Goal: Information Seeking & Learning: Learn about a topic

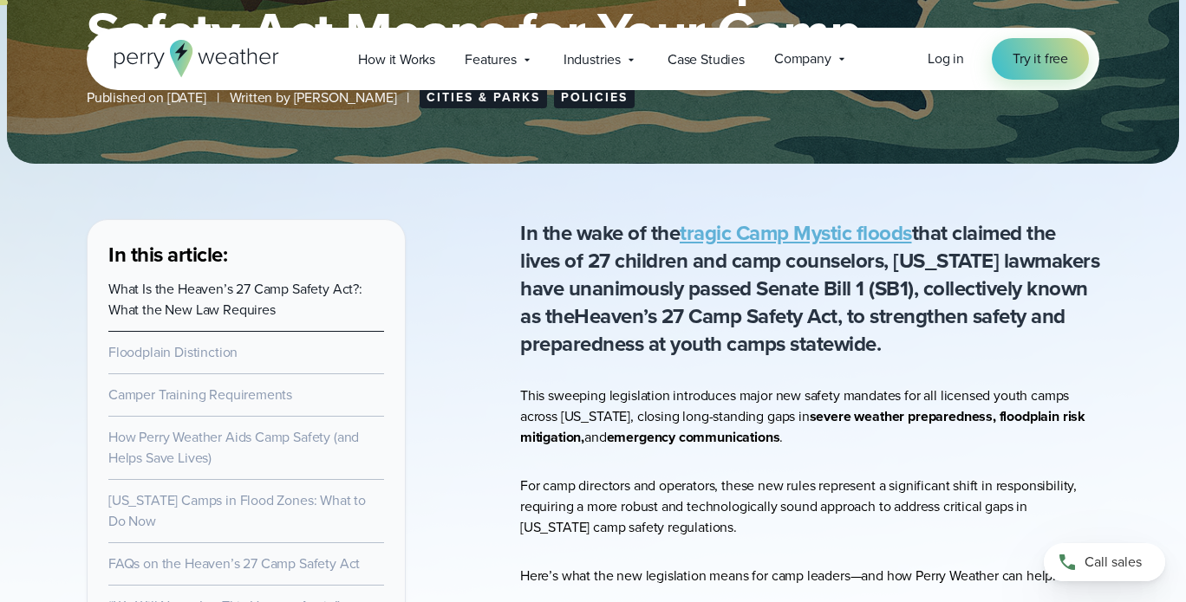
scroll to position [347, 0]
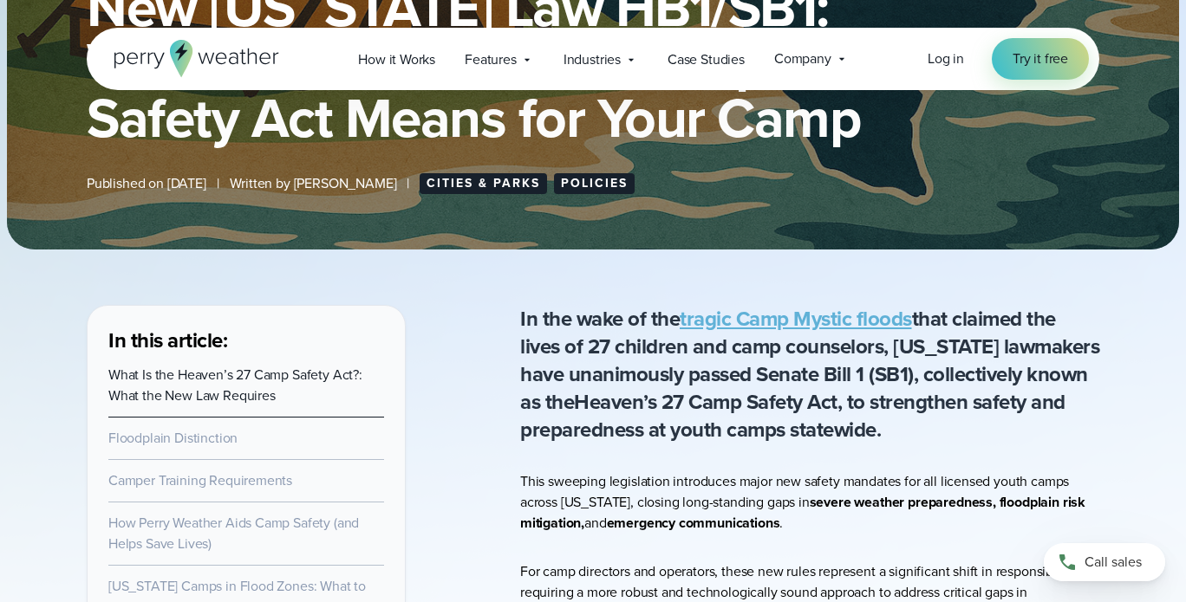
click at [208, 440] on link "Floodplain Distinction" at bounding box center [172, 438] width 129 height 20
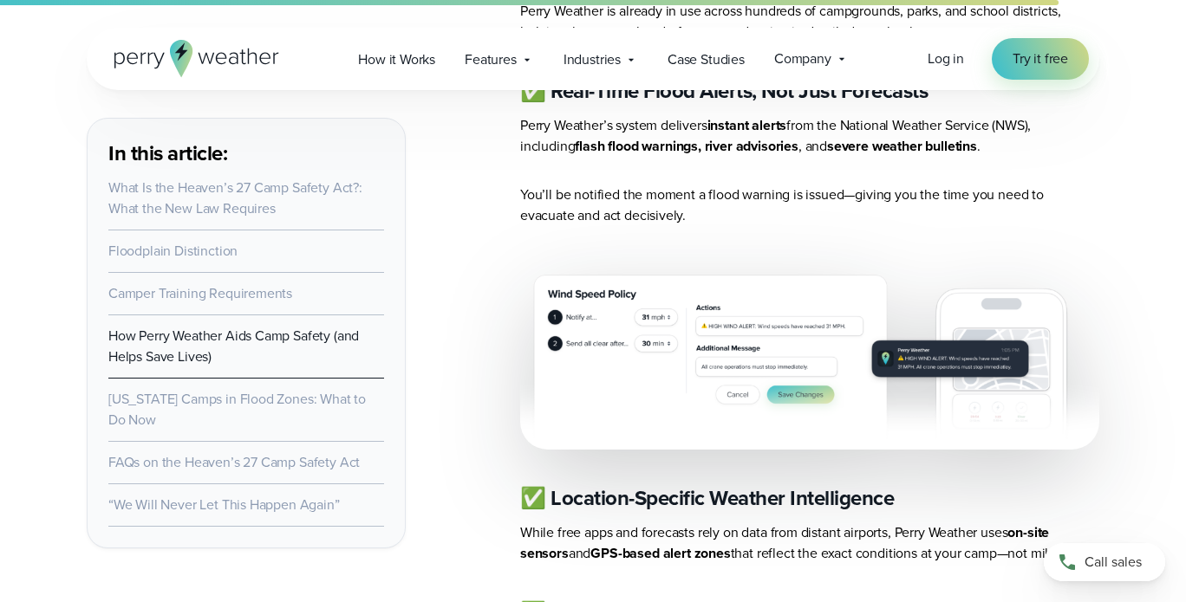
scroll to position [4420, 0]
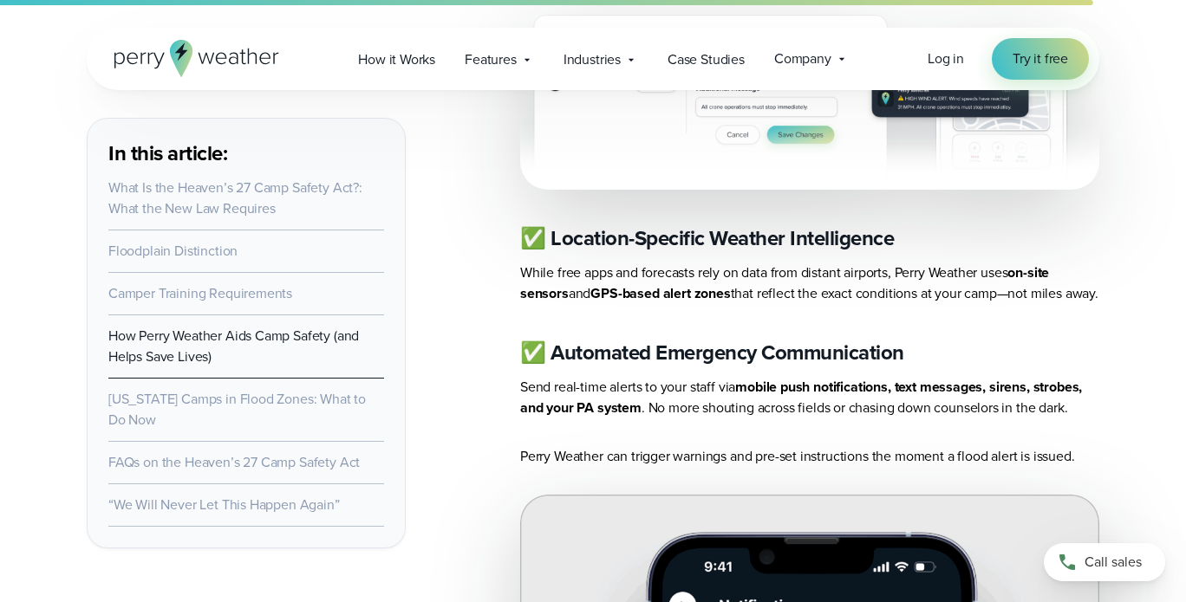
click at [280, 495] on link "“We Will Never Let This Happen Again”" at bounding box center [223, 505] width 231 height 20
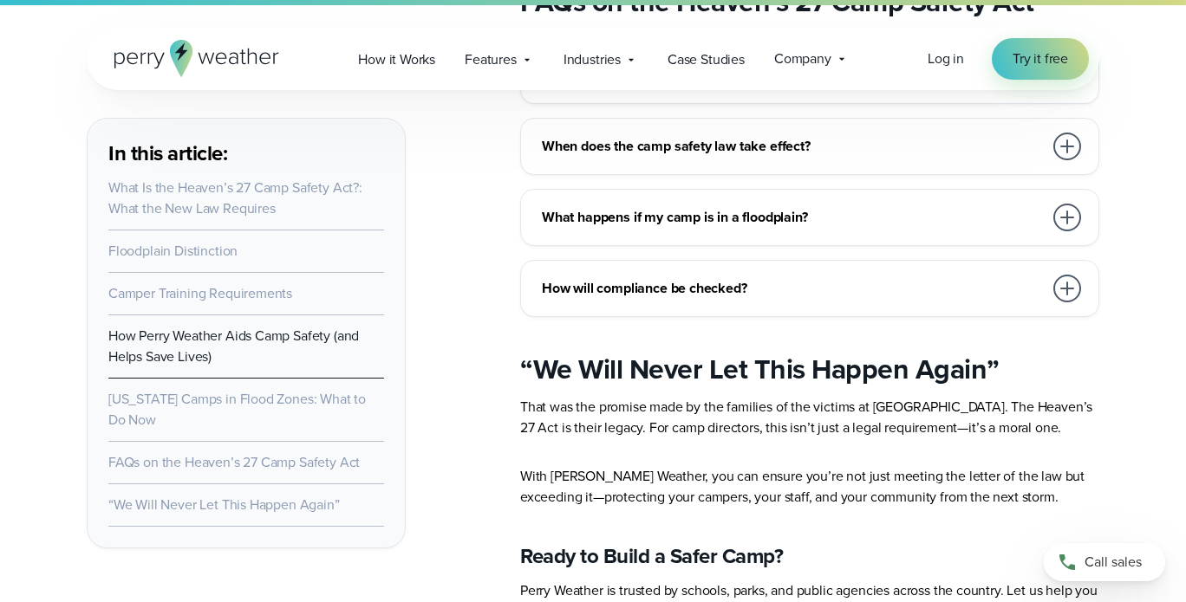
scroll to position [5902, 0]
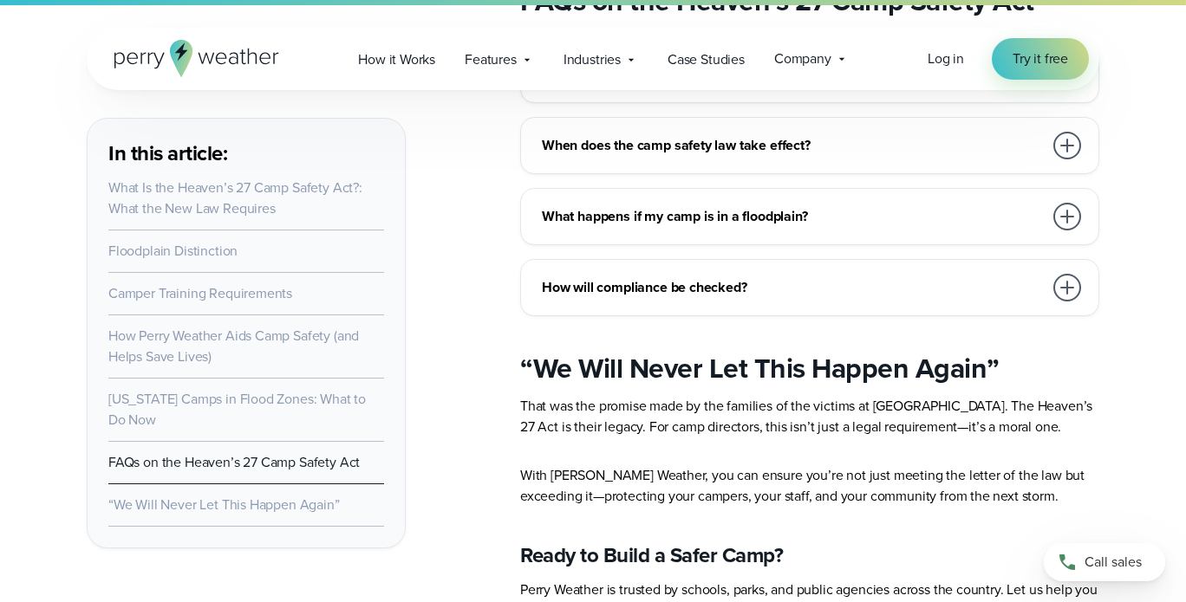
click at [223, 453] on link "FAQs on the Heaven’s 27 Camp Safety Act" at bounding box center [233, 463] width 251 height 20
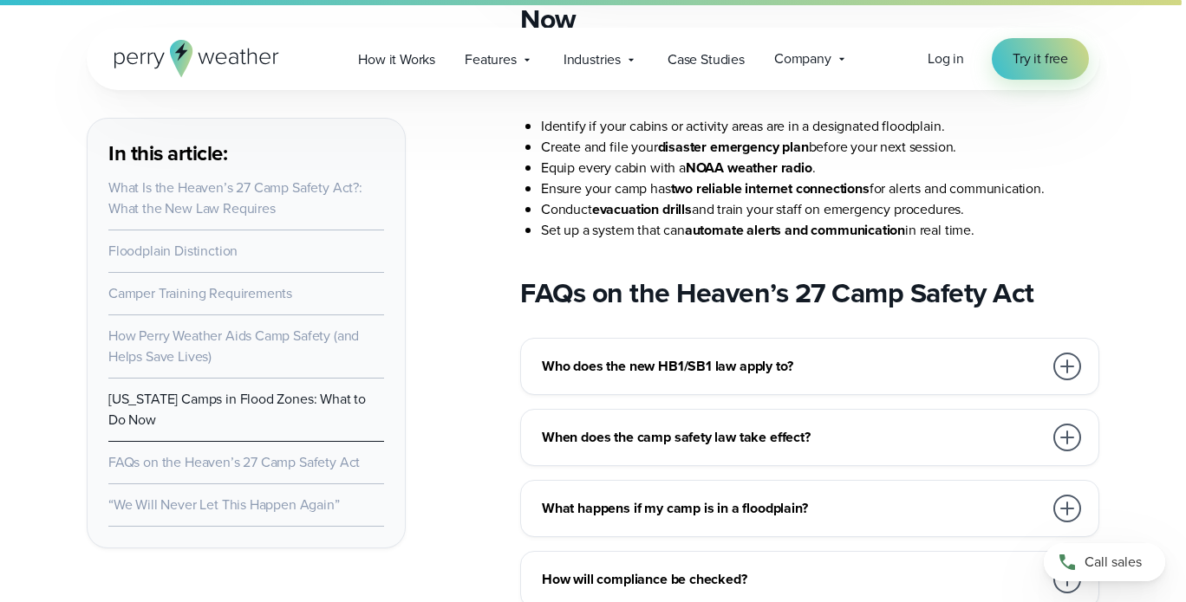
scroll to position [5622, 0]
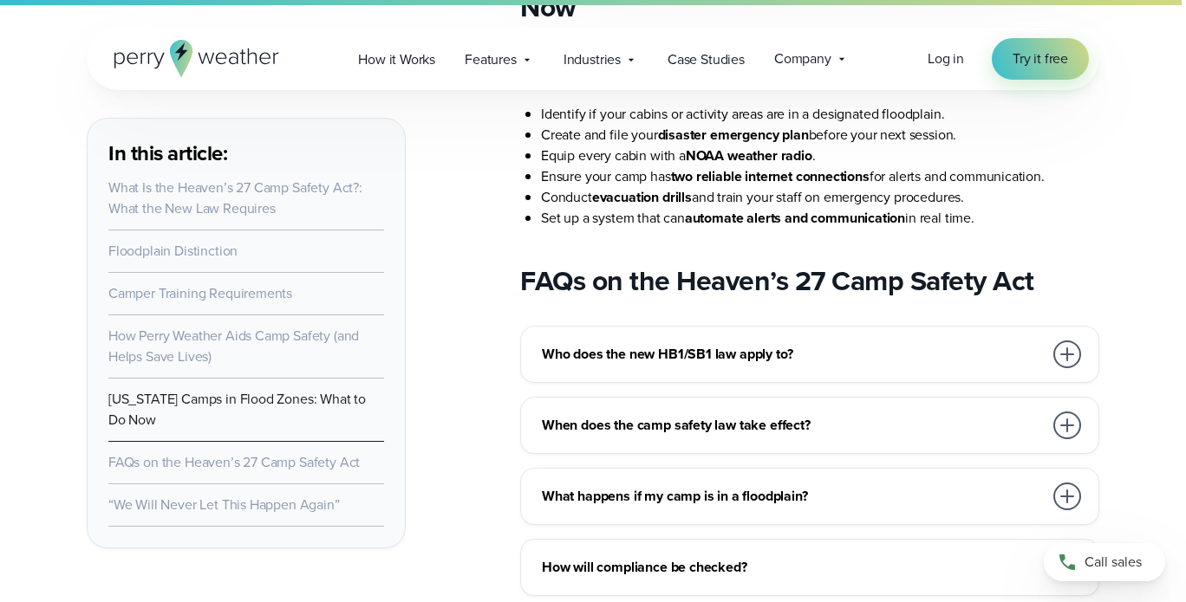
click at [1063, 341] on div at bounding box center [1067, 355] width 28 height 28
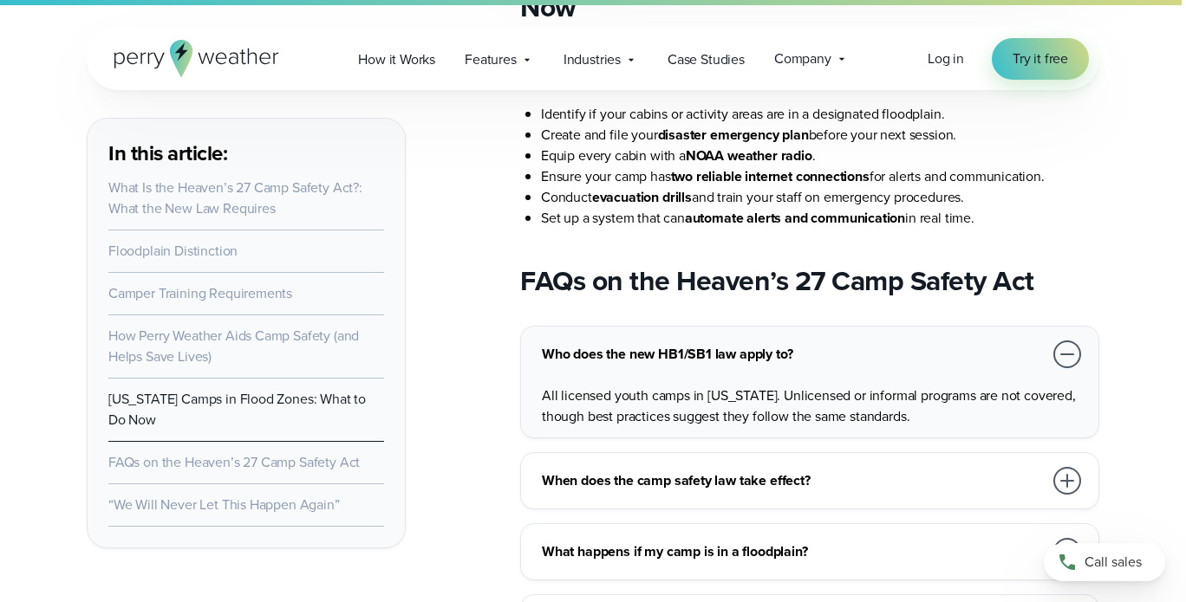
click at [1060, 467] on div at bounding box center [1067, 481] width 28 height 28
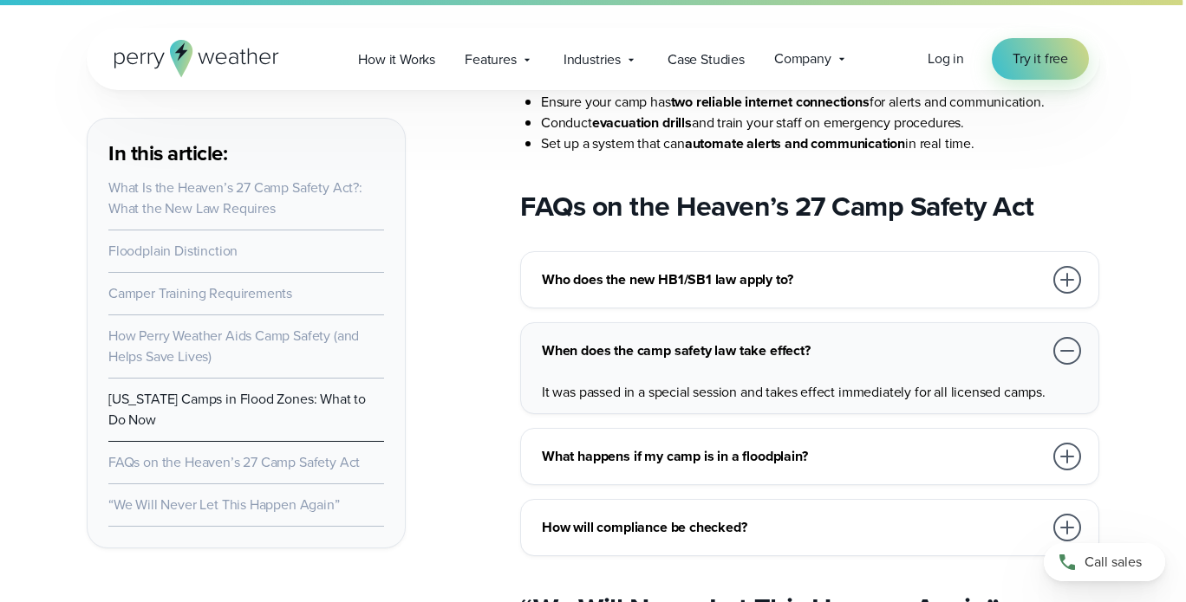
scroll to position [5708, 0]
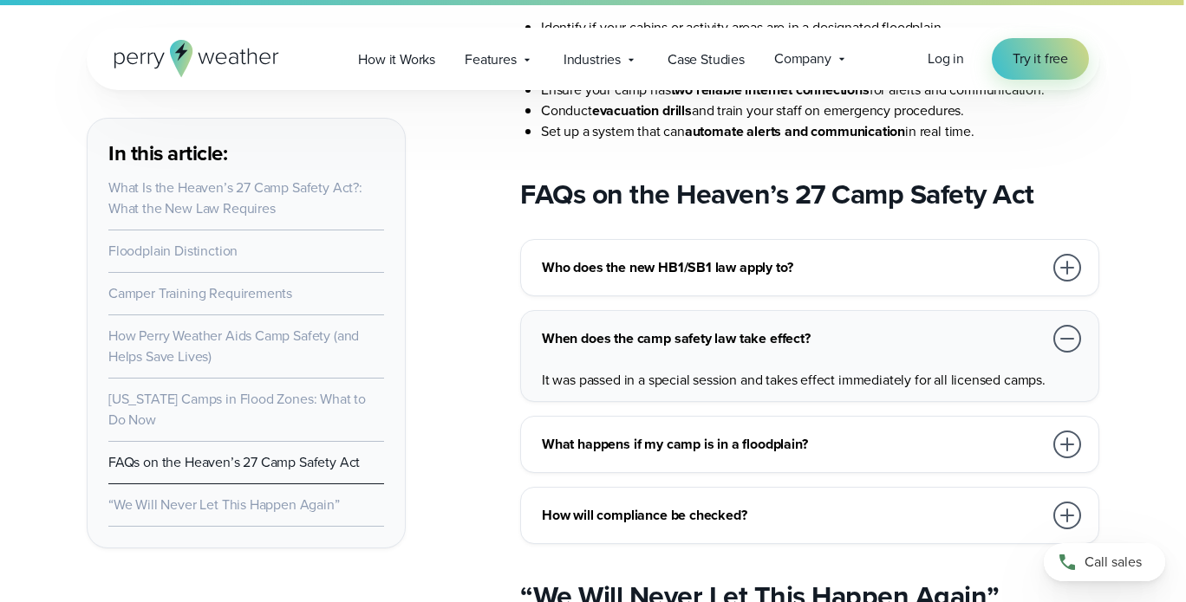
click at [1058, 431] on div at bounding box center [1067, 445] width 28 height 28
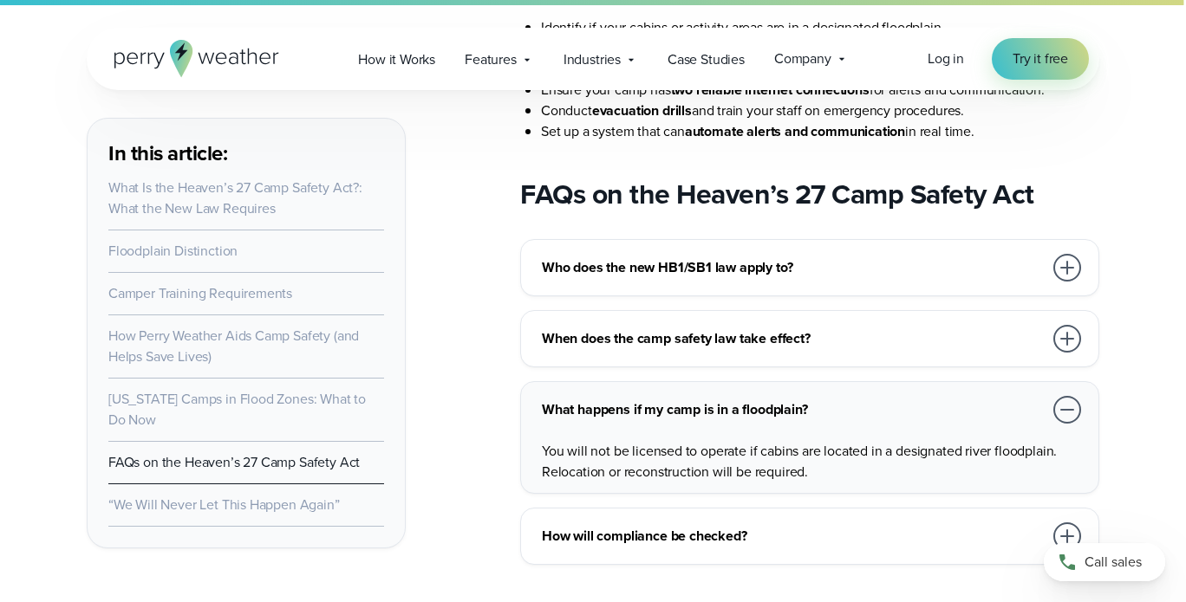
click at [1070, 523] on div at bounding box center [1067, 537] width 28 height 28
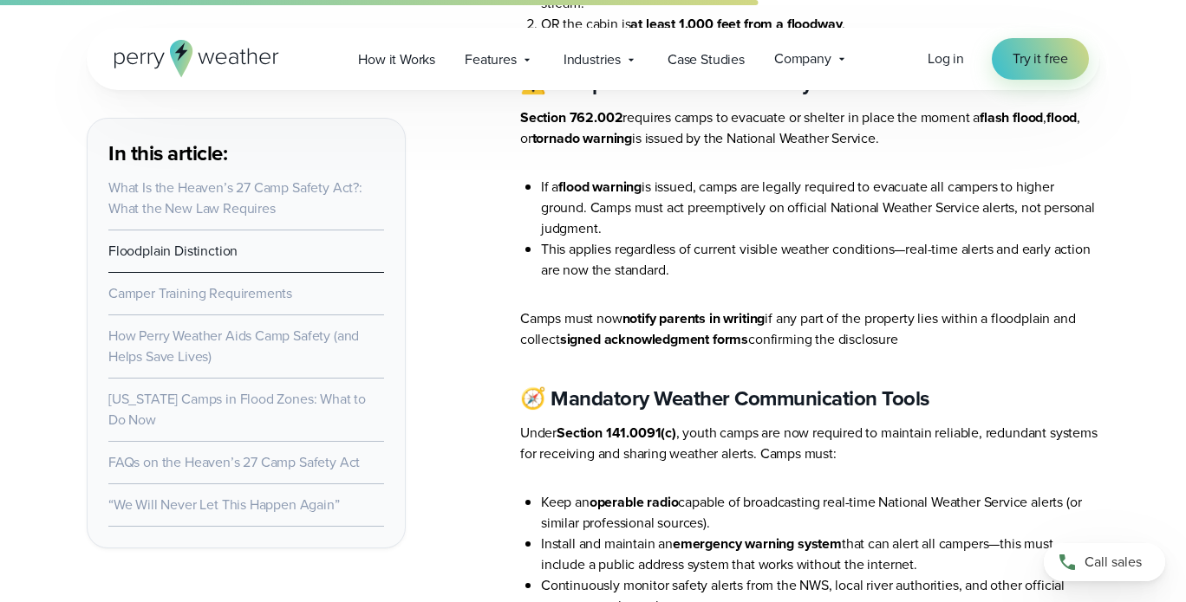
scroll to position [2414, 0]
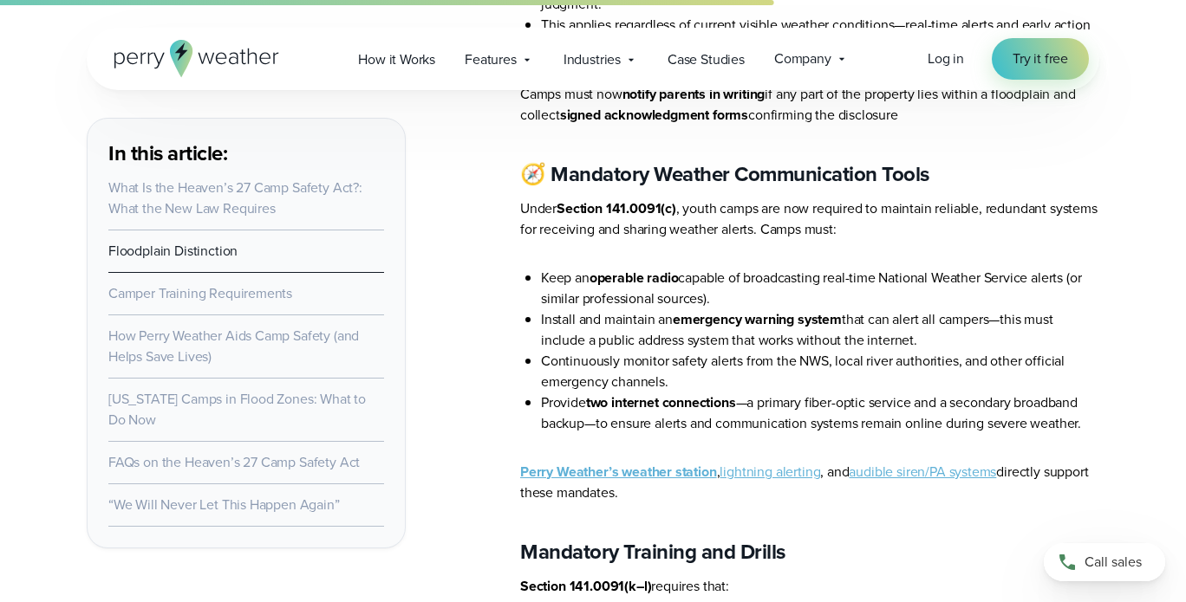
scroll to position [2774, 0]
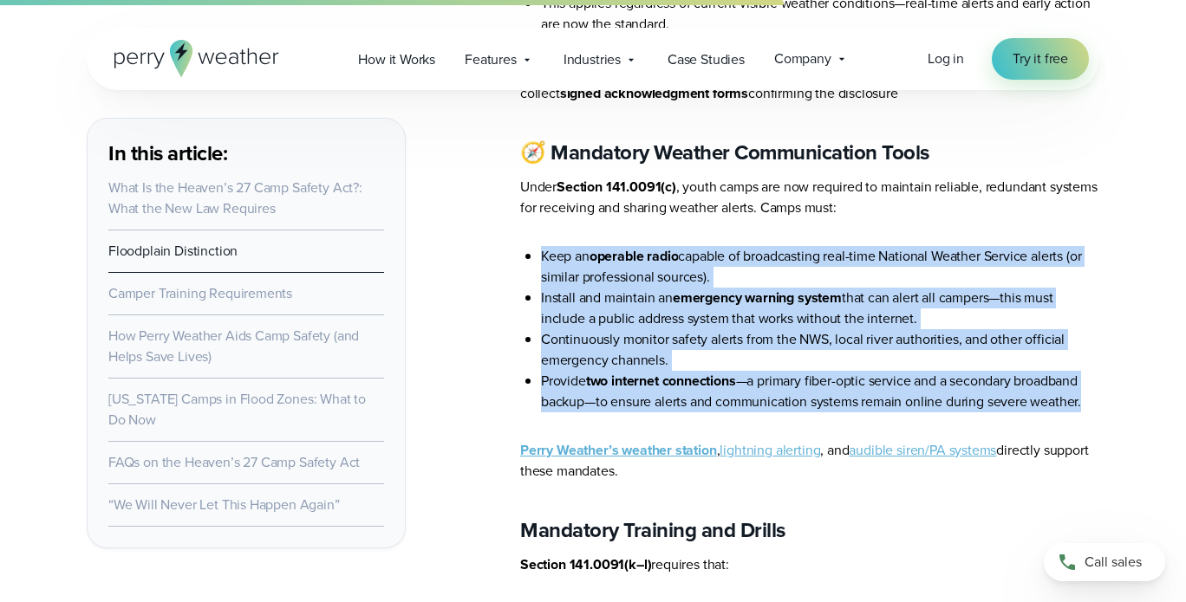
drag, startPoint x: 1096, startPoint y: 348, endPoint x: 575, endPoint y: 209, distance: 539.4
click at [533, 246] on ul "Keep an operable radio capable of broadcasting real-time National Weather Servi…" at bounding box center [809, 329] width 579 height 166
copy ul "Keep an operable radio capable of broadcasting real-time National Weather Servi…"
click at [740, 371] on li "Provide two internet connections —a primary fiber-optic service and a secondary…" at bounding box center [820, 392] width 558 height 42
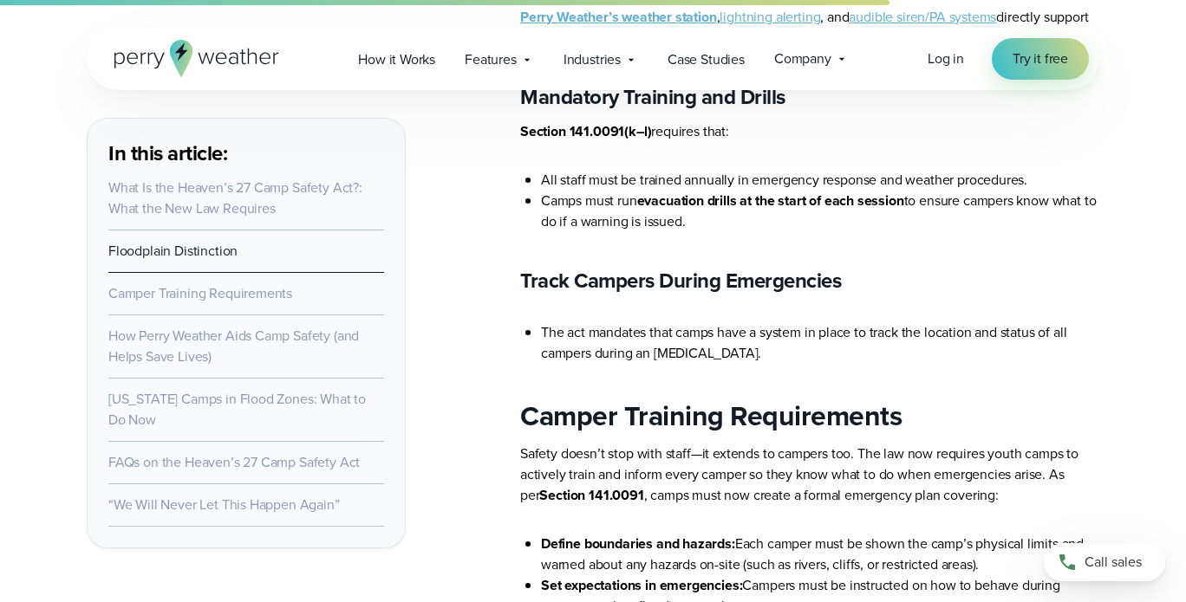
scroll to position [3207, 0]
drag, startPoint x: 661, startPoint y: 289, endPoint x: 537, endPoint y: 283, distance: 125.0
click at [537, 322] on ul "The act mandates that camps have a system in place to track the location and st…" at bounding box center [809, 343] width 579 height 42
copy li "The act mandates that camps have a system in place to track the location and st…"
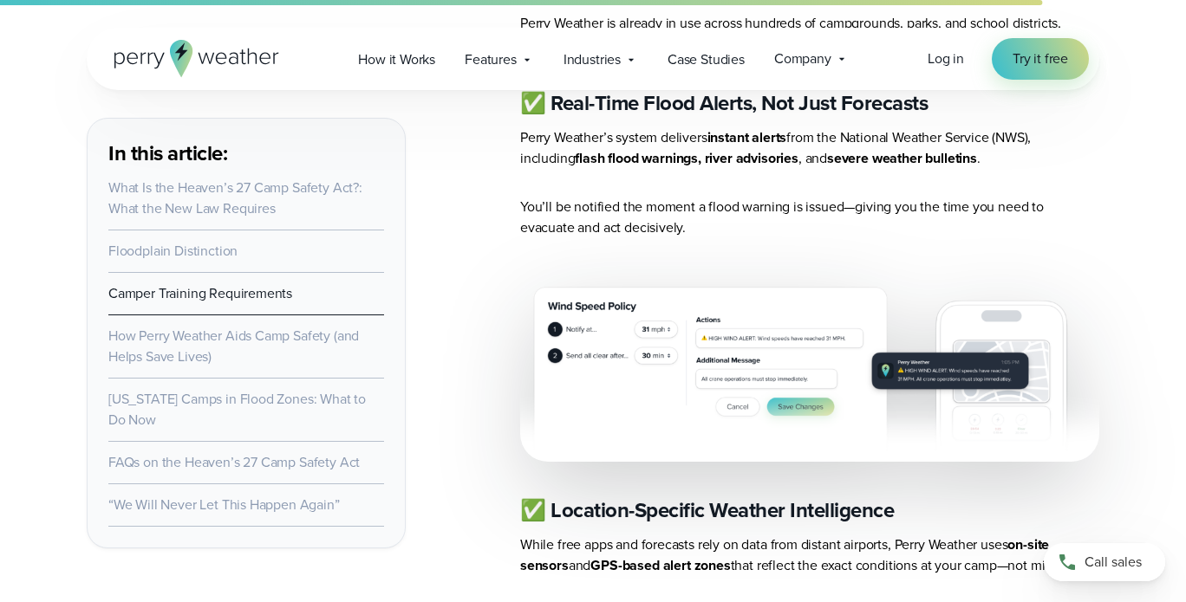
scroll to position [4161, 0]
